Goal: Task Accomplishment & Management: Manage account settings

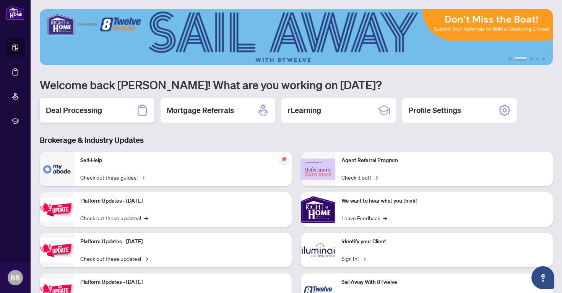
click at [78, 107] on h2 "Deal Processing" at bounding box center [74, 110] width 56 height 11
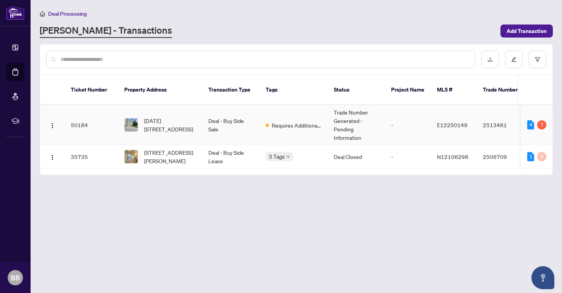
click at [463, 105] on td "E12250149" at bounding box center [454, 125] width 46 height 40
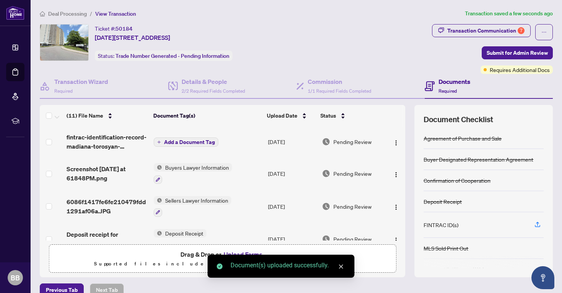
click at [191, 142] on span "Add a Document Tag" at bounding box center [189, 141] width 51 height 5
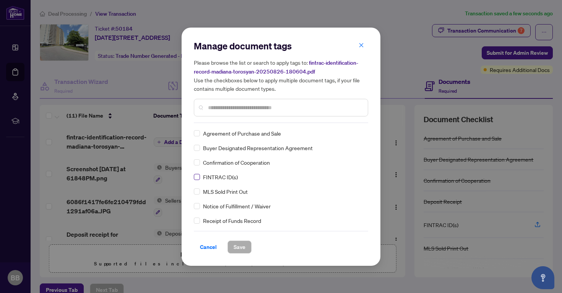
click at [199, 176] on span at bounding box center [197, 177] width 6 height 6
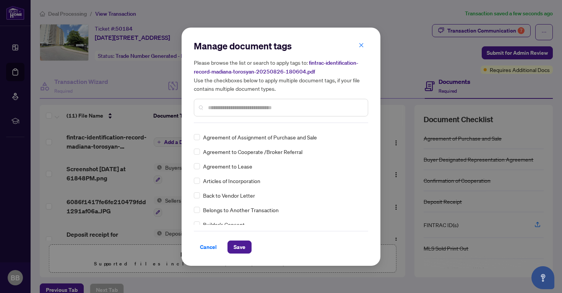
scroll to position [187, 0]
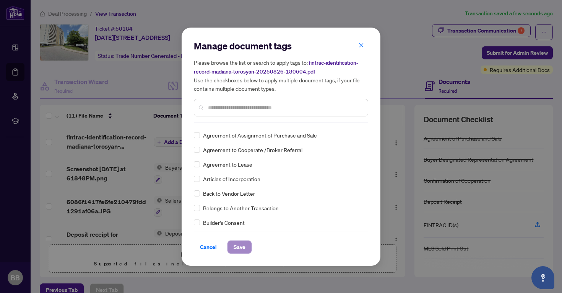
click at [241, 244] on span "Save" at bounding box center [240, 247] width 12 height 12
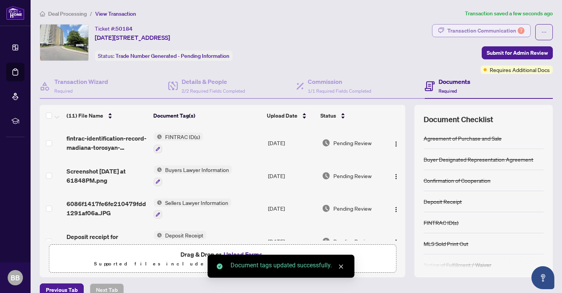
click at [506, 32] on div "Transaction Communication 7" at bounding box center [486, 30] width 77 height 12
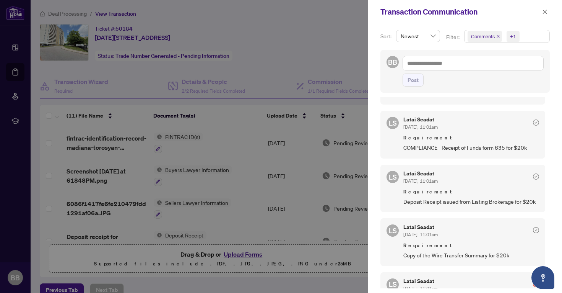
scroll to position [234, 0]
click at [333, 49] on div at bounding box center [281, 146] width 562 height 293
click at [324, 52] on div at bounding box center [281, 146] width 562 height 293
click at [542, 12] on button "button" at bounding box center [545, 11] width 10 height 9
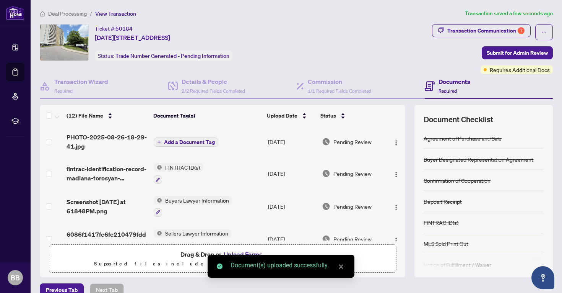
click at [200, 141] on span "Add a Document Tag" at bounding box center [189, 141] width 51 height 5
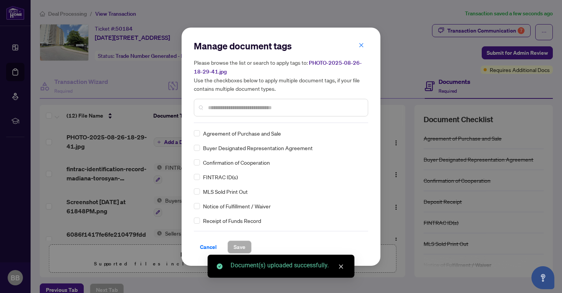
click at [231, 123] on div "Manage document tags Please browse the list or search to apply tags to: PHOTO-2…" at bounding box center [281, 146] width 174 height 213
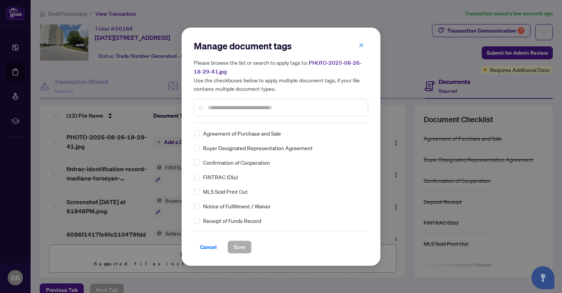
click at [261, 105] on input "text" at bounding box center [285, 107] width 154 height 8
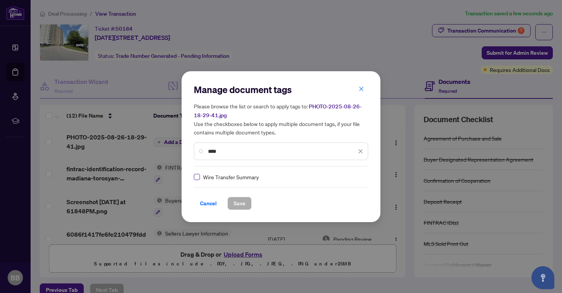
type input "****"
click at [241, 206] on span "Save" at bounding box center [240, 203] width 12 height 12
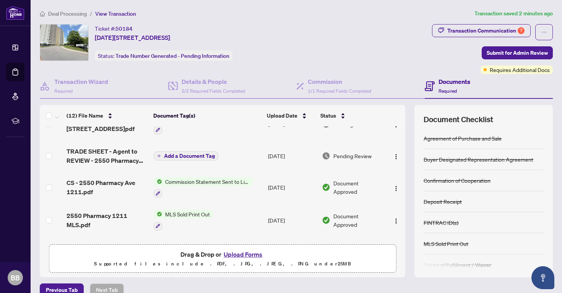
scroll to position [150, 0]
click at [173, 178] on span "Commission Statement Sent to Listing Brokerage" at bounding box center [207, 181] width 91 height 8
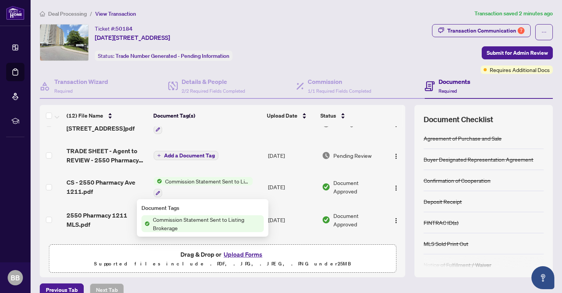
click at [106, 177] on td "CS - 2550 Pharmacy Ave 1211.pdf" at bounding box center [107, 187] width 87 height 33
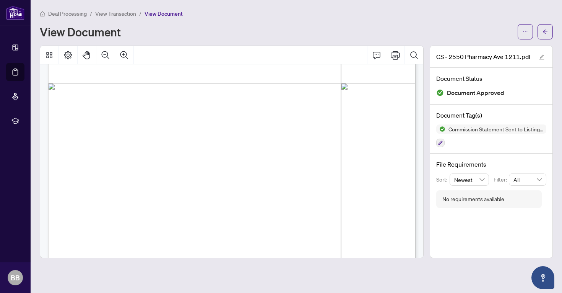
scroll to position [280, 0]
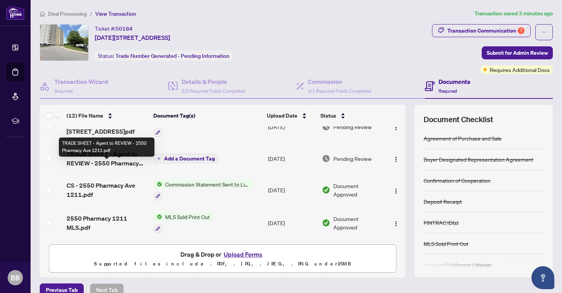
scroll to position [156, 0]
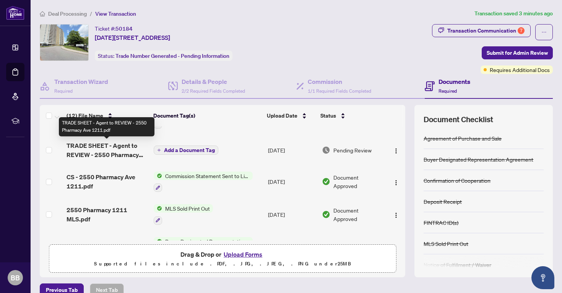
click at [97, 145] on span "TRADE SHEET - Agent to REVIEW - 2550 Pharmacy Ave 1211.pdf" at bounding box center [107, 150] width 81 height 18
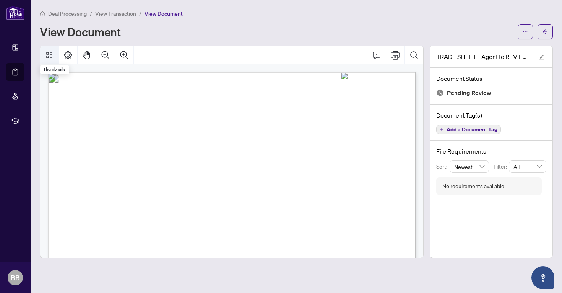
click at [55, 51] on button "Thumbnails" at bounding box center [49, 55] width 18 height 18
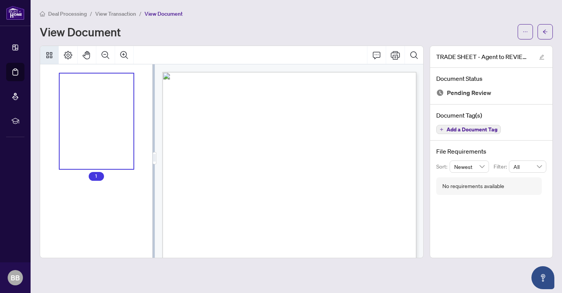
click at [44, 50] on button "Thumbnails" at bounding box center [49, 55] width 18 height 18
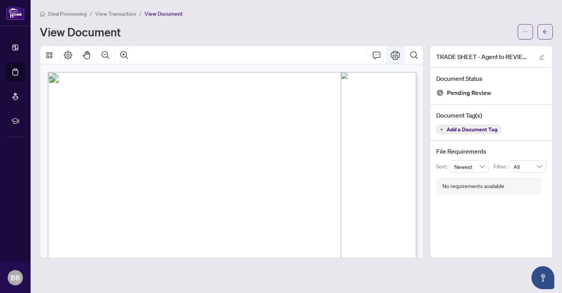
click at [397, 55] on icon "Print" at bounding box center [395, 55] width 9 height 8
click at [395, 53] on icon "Print" at bounding box center [395, 54] width 9 height 9
click at [521, 24] on button "button" at bounding box center [525, 31] width 15 height 15
click at [484, 45] on span "Download" at bounding box center [498, 48] width 58 height 8
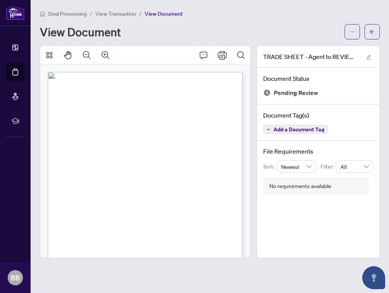
click at [69, 12] on span "Deal Processing" at bounding box center [67, 13] width 39 height 7
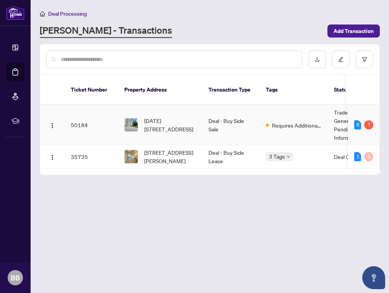
click at [95, 122] on td "50184" at bounding box center [92, 125] width 54 height 40
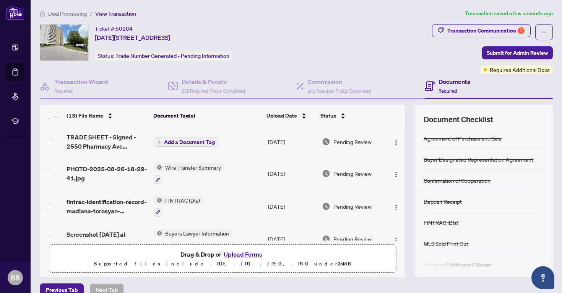
click at [179, 140] on span "Add a Document Tag" at bounding box center [189, 141] width 51 height 5
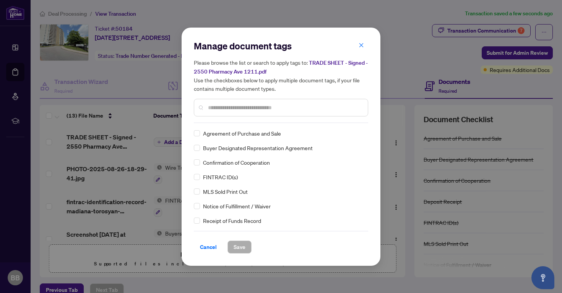
click at [222, 109] on input "text" at bounding box center [285, 107] width 154 height 8
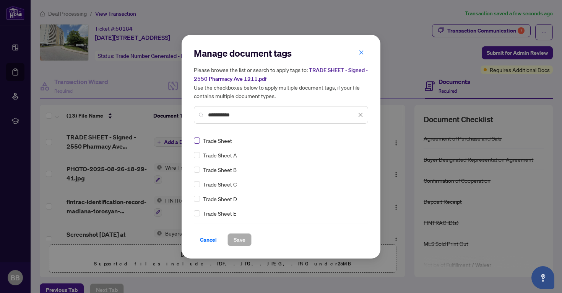
type input "**********"
click at [199, 142] on span at bounding box center [197, 140] width 6 height 6
click at [239, 239] on span "Save" at bounding box center [240, 239] width 12 height 12
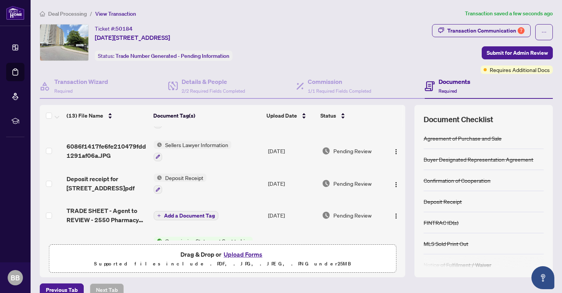
scroll to position [124, 0]
click at [398, 216] on button "button" at bounding box center [396, 214] width 12 height 12
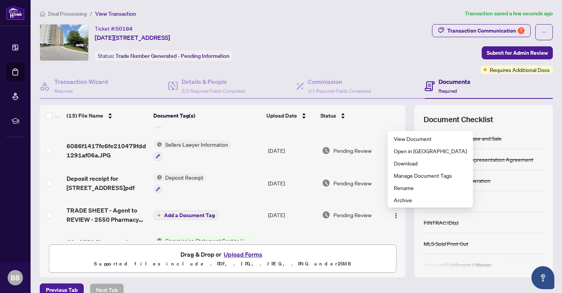
click at [492, 96] on div "Documents Required" at bounding box center [489, 86] width 129 height 25
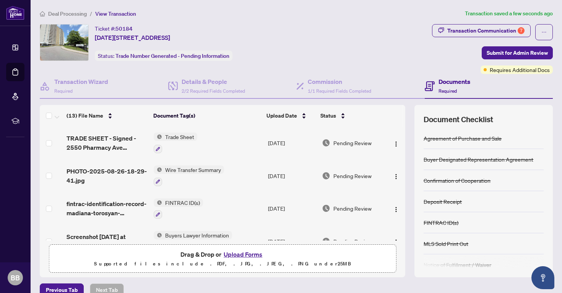
scroll to position [0, 0]
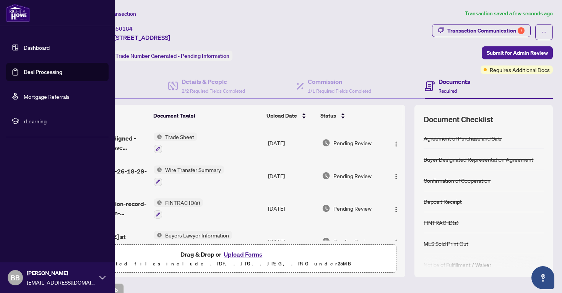
click at [24, 44] on link "Dashboard" at bounding box center [37, 47] width 26 height 7
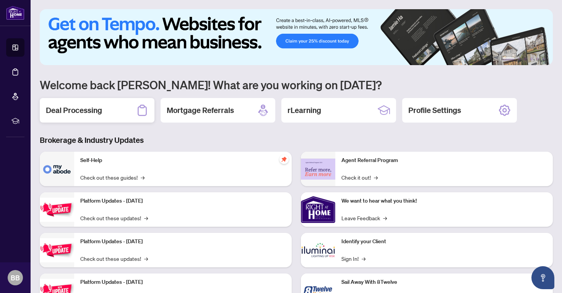
click at [109, 108] on div "Deal Processing" at bounding box center [97, 110] width 115 height 24
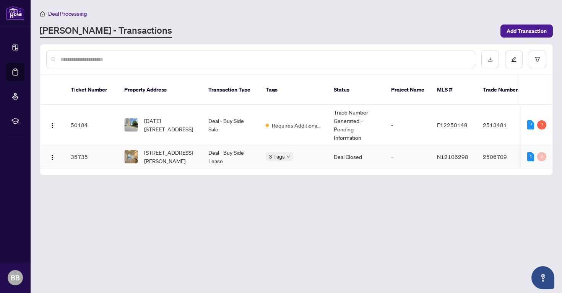
click at [221, 145] on td "Deal - Buy Side Lease" at bounding box center [230, 156] width 57 height 23
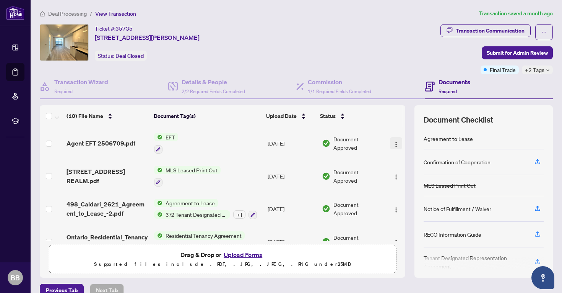
click at [397, 140] on span "button" at bounding box center [396, 143] width 6 height 8
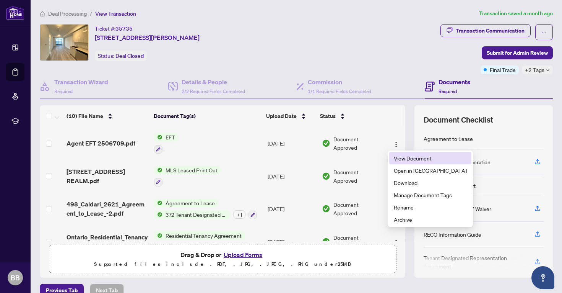
click at [397, 154] on span "View Document" at bounding box center [430, 158] width 73 height 8
